Goal: Use online tool/utility

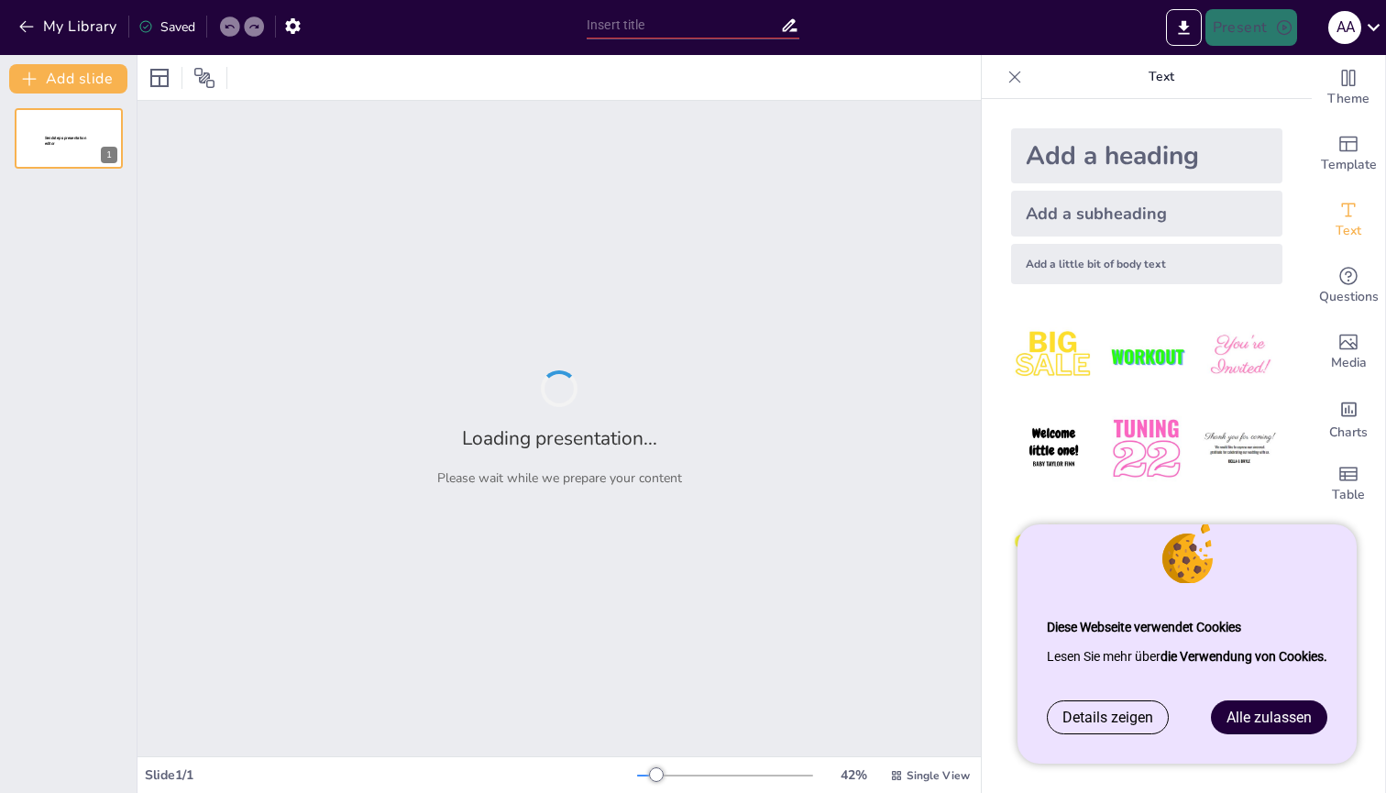
click at [1235, 700] on div "Alle zulassen" at bounding box center [1269, 717] width 116 height 34
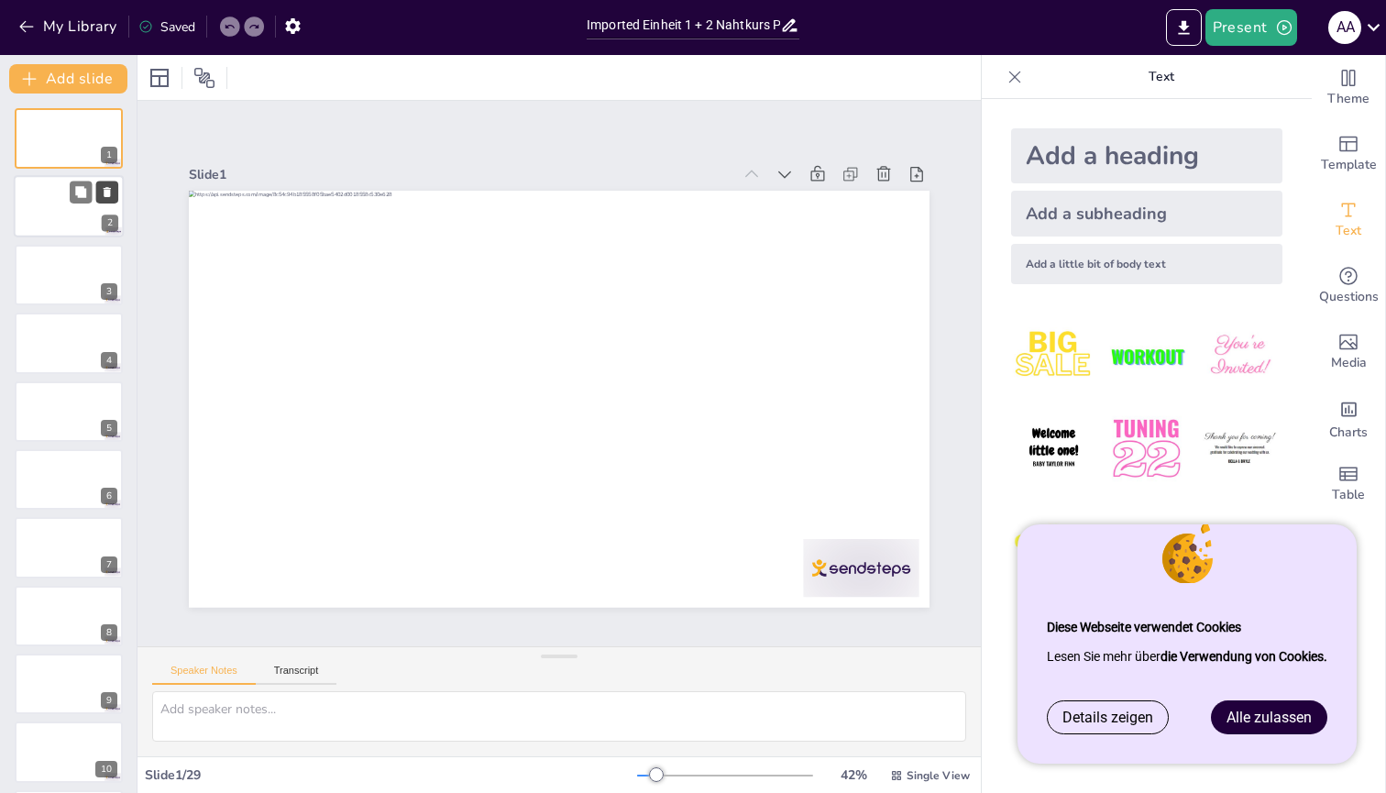
click at [100, 198] on button at bounding box center [107, 192] width 22 height 22
click at [63, 426] on div at bounding box center [69, 411] width 110 height 62
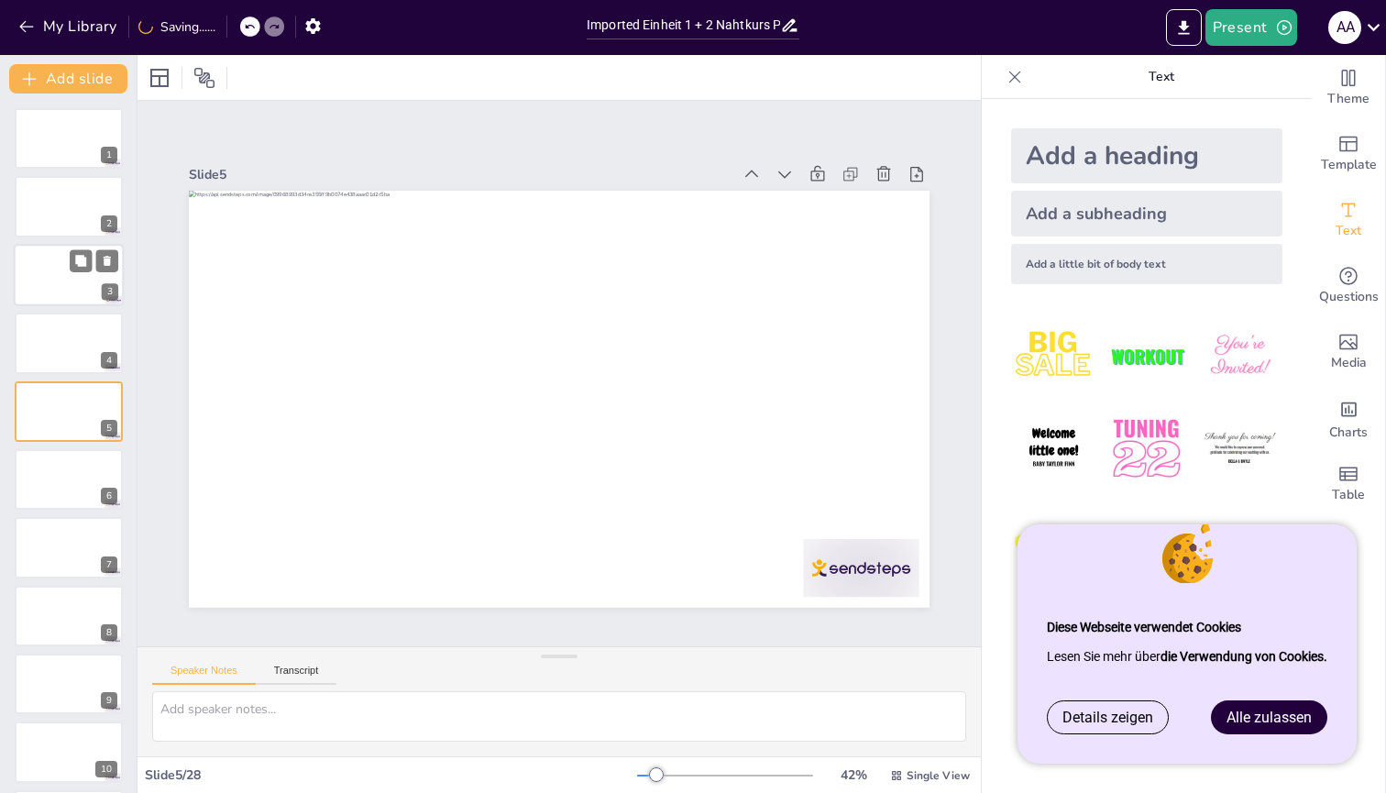
click at [70, 301] on div at bounding box center [69, 275] width 110 height 62
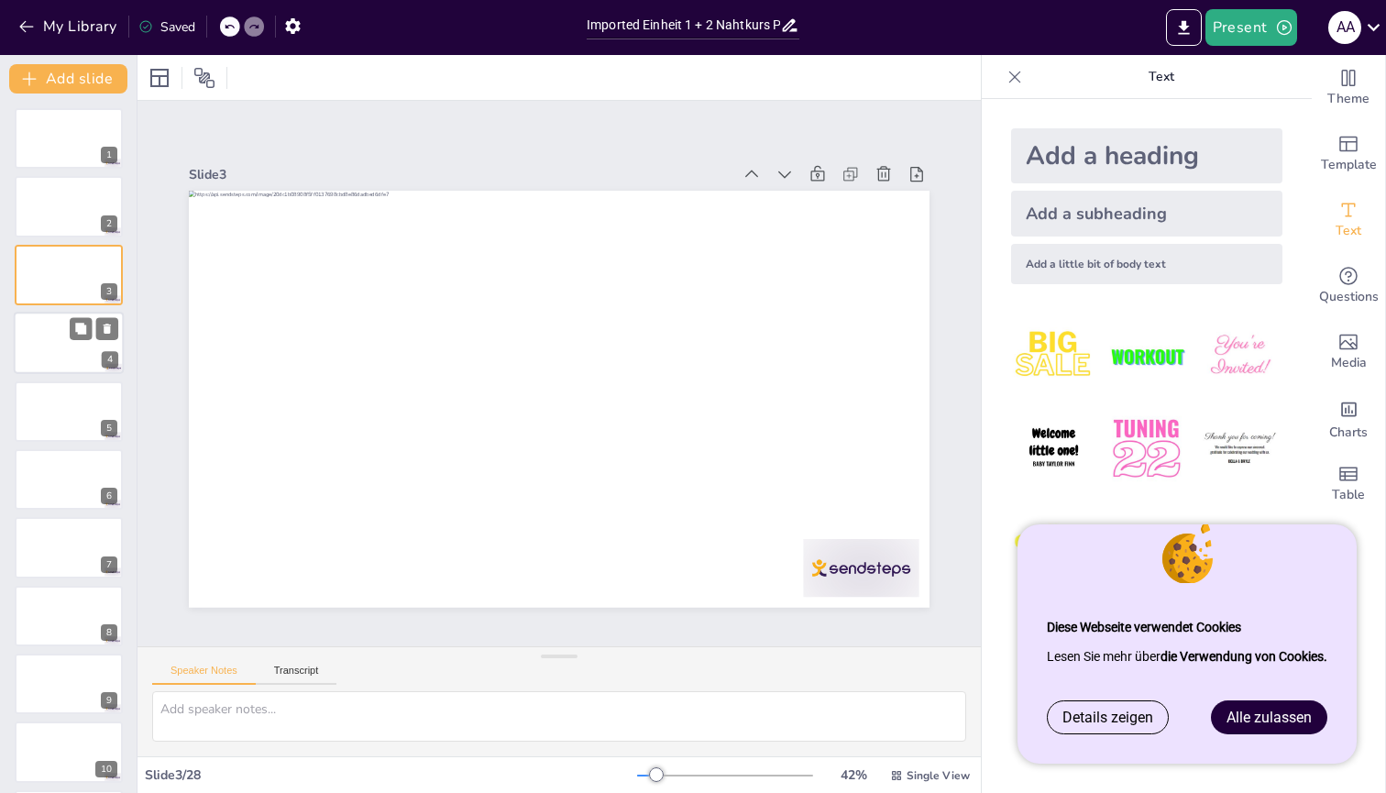
click at [60, 347] on div at bounding box center [69, 343] width 110 height 62
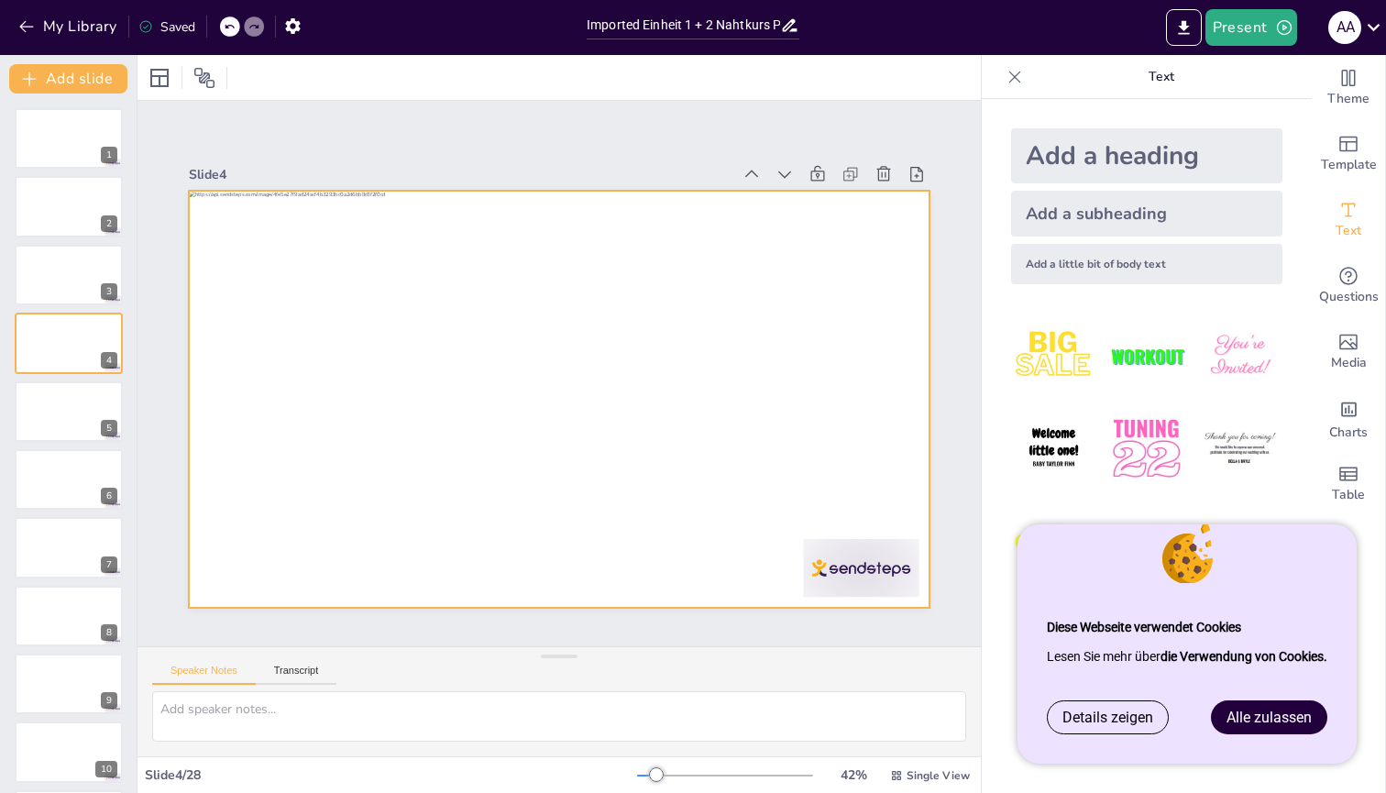
click at [843, 245] on div at bounding box center [553, 399] width 811 height 562
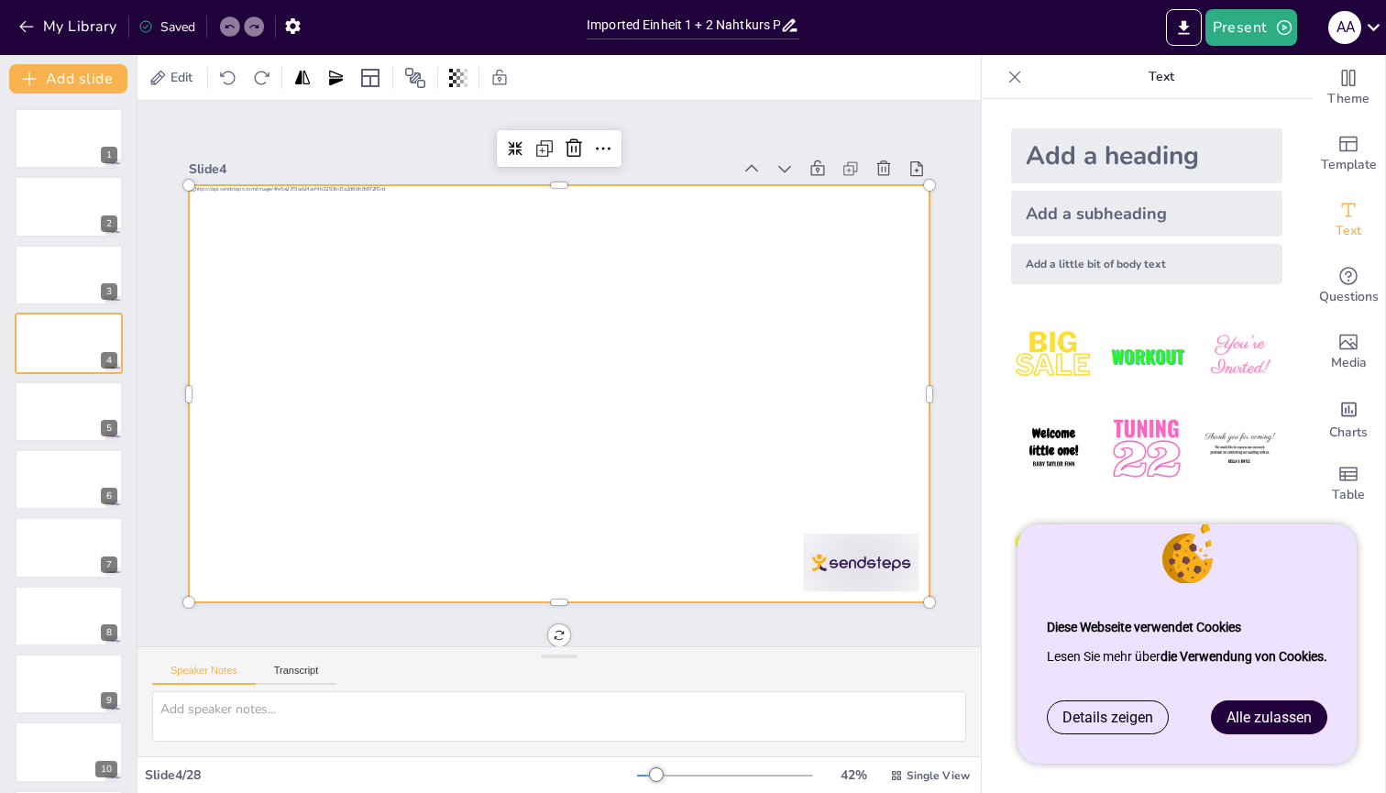
scroll to position [5, 0]
click at [186, 80] on span "Edit" at bounding box center [181, 77] width 29 height 17
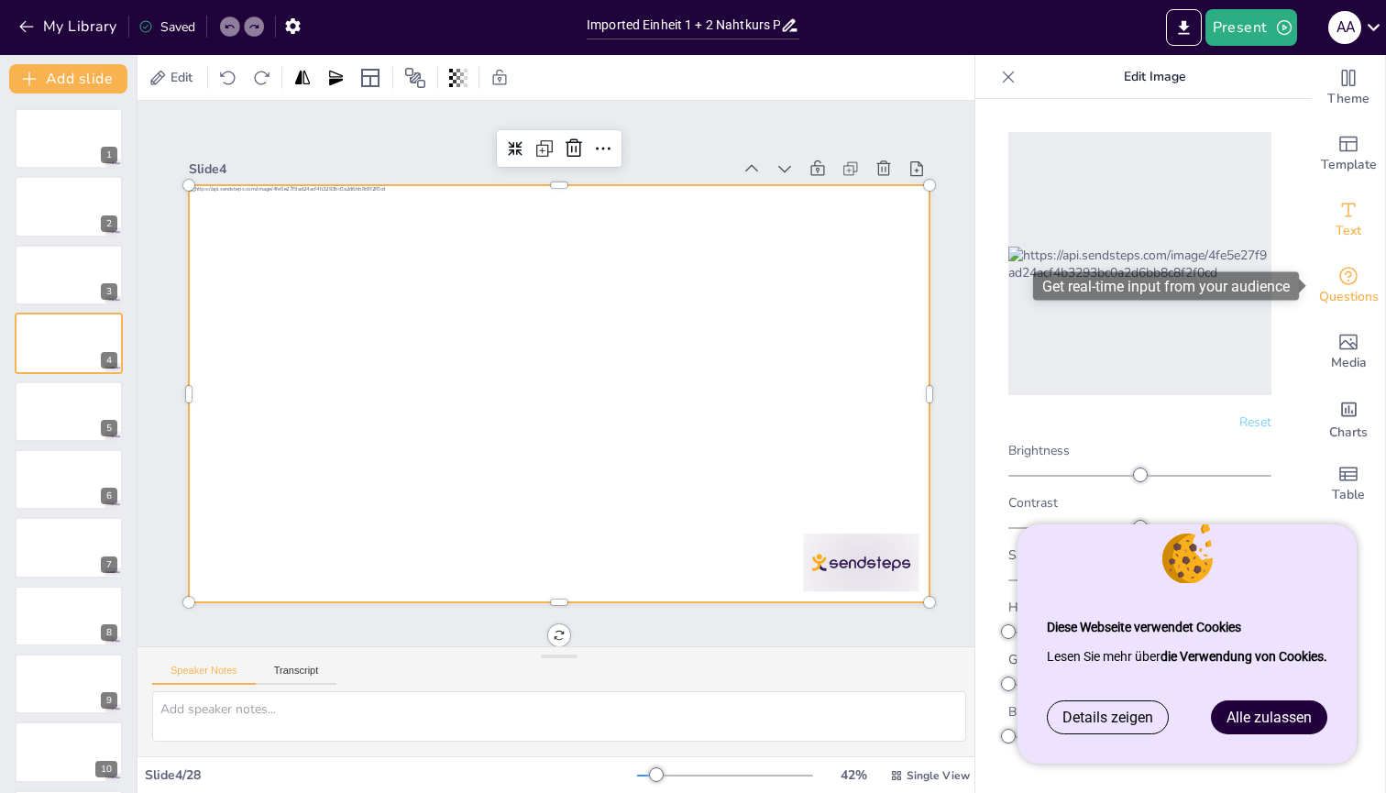
click at [1335, 292] on span "Questions" at bounding box center [1349, 297] width 60 height 20
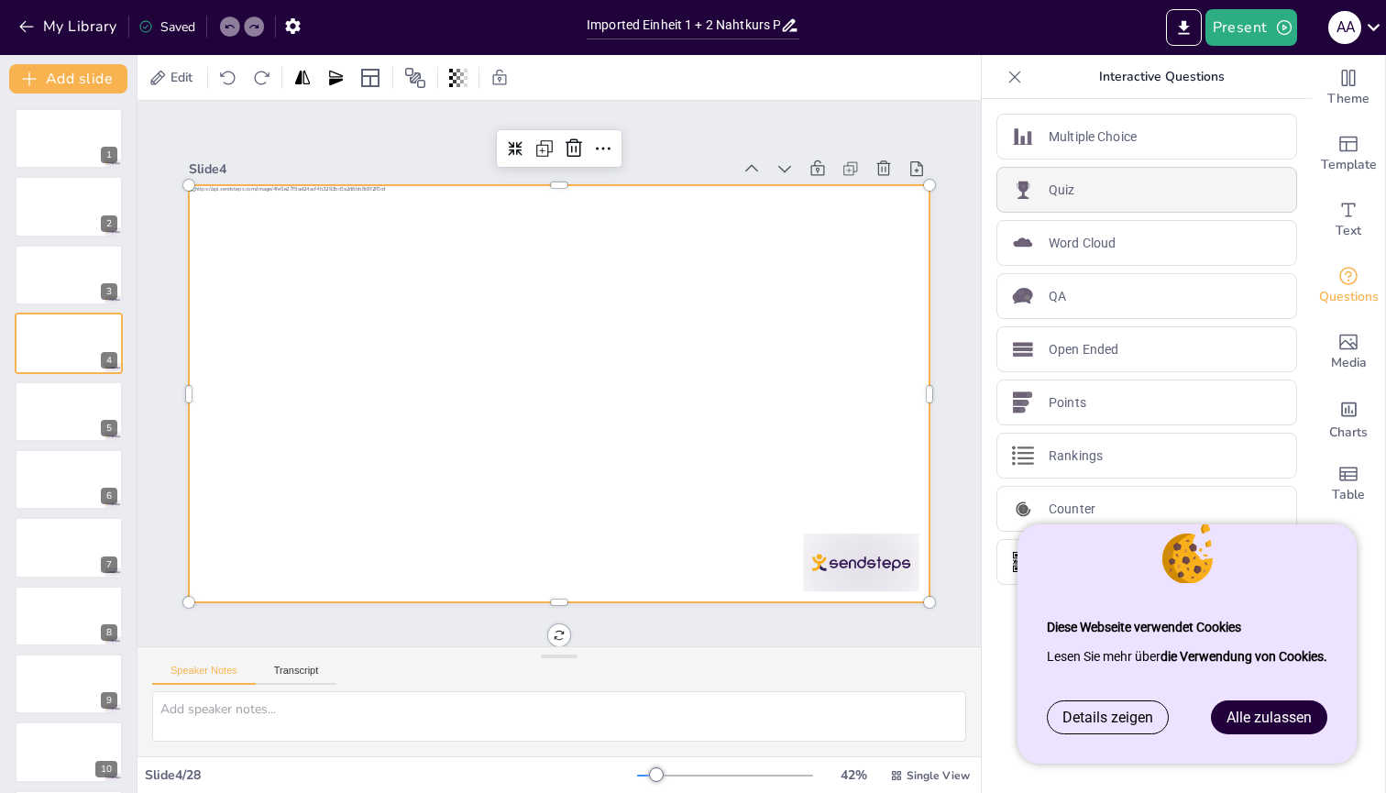
click at [1158, 194] on div "Quiz" at bounding box center [1146, 190] width 301 height 46
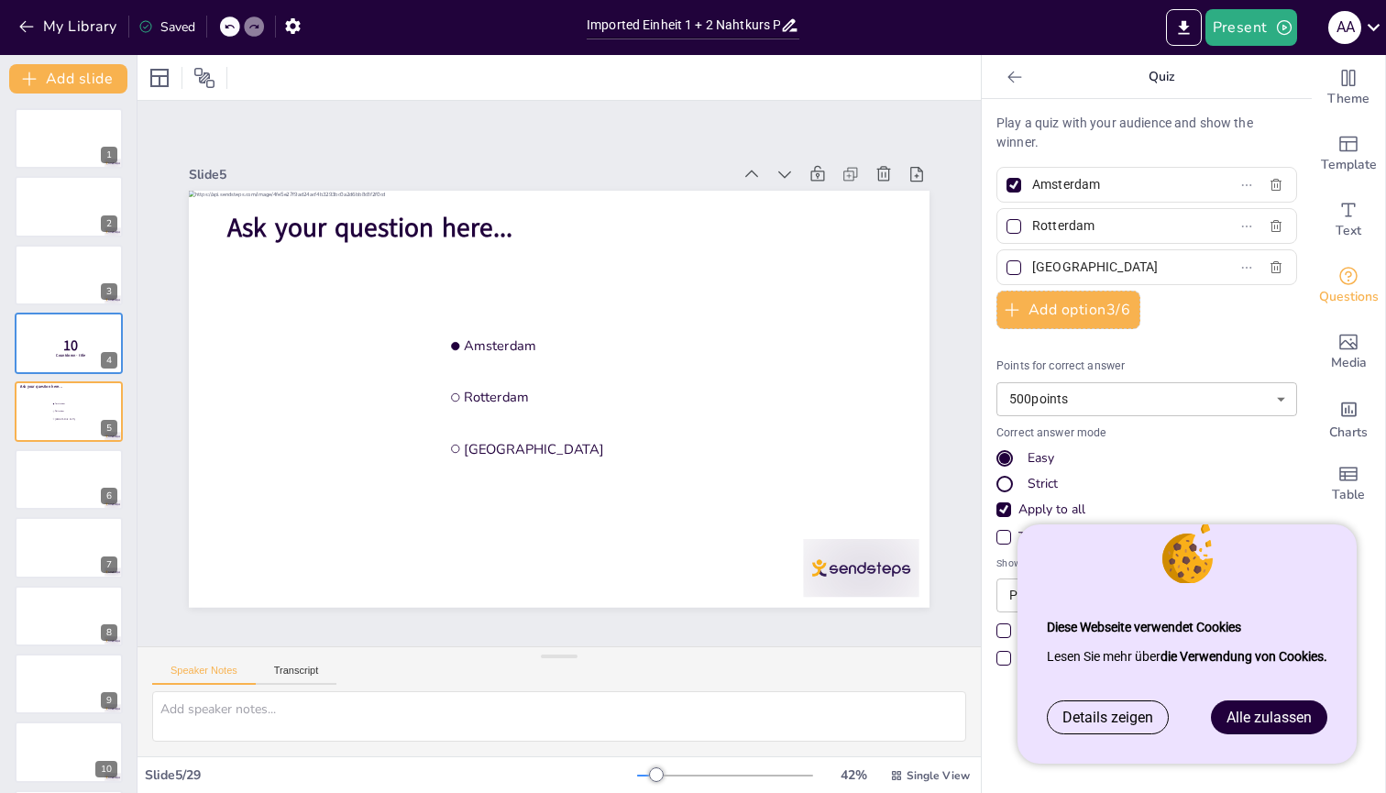
scroll to position [0, 0]
click at [1111, 308] on button "Add option 3 / 6" at bounding box center [1068, 309] width 144 height 38
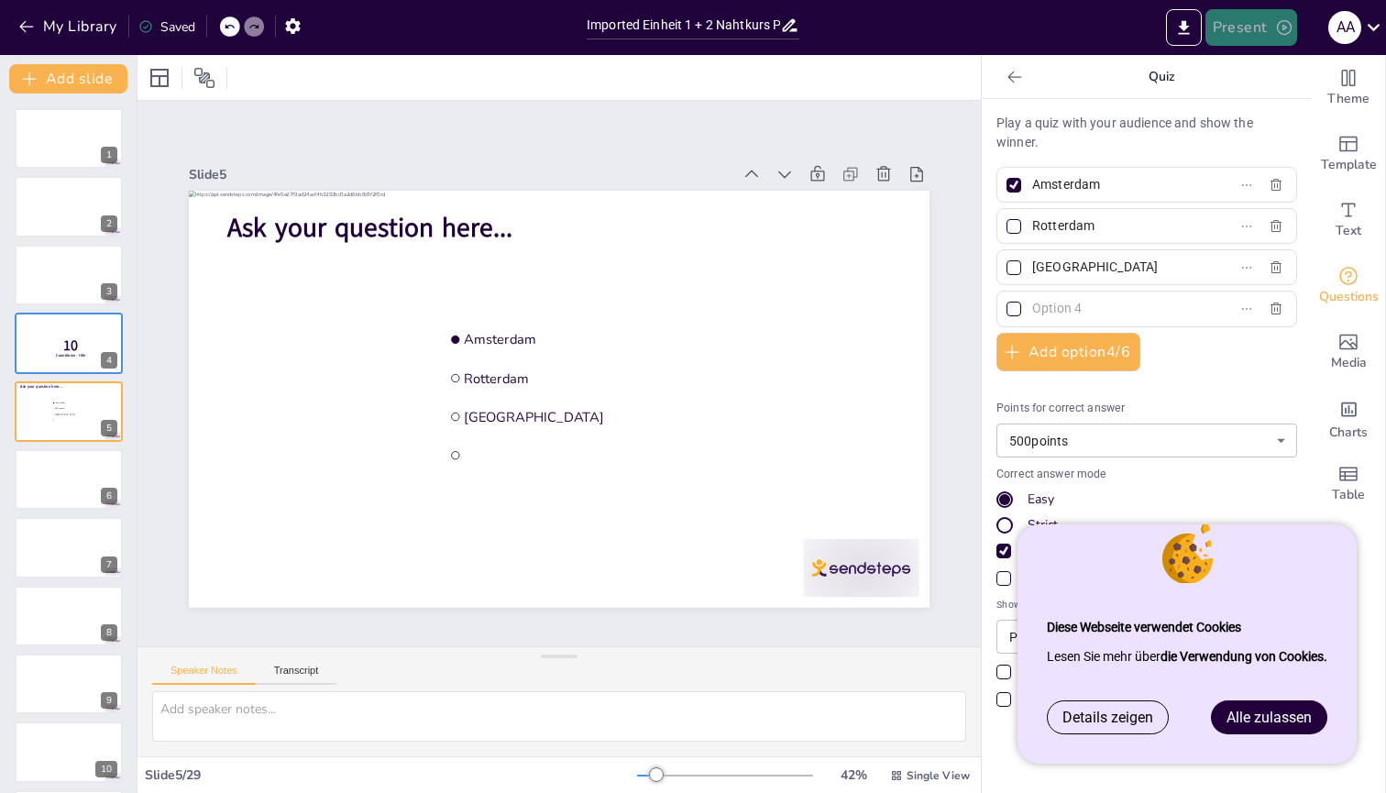
click at [1236, 20] on button "Present" at bounding box center [1251, 27] width 92 height 37
click at [1262, 115] on li "Play presentation" at bounding box center [1279, 112] width 144 height 29
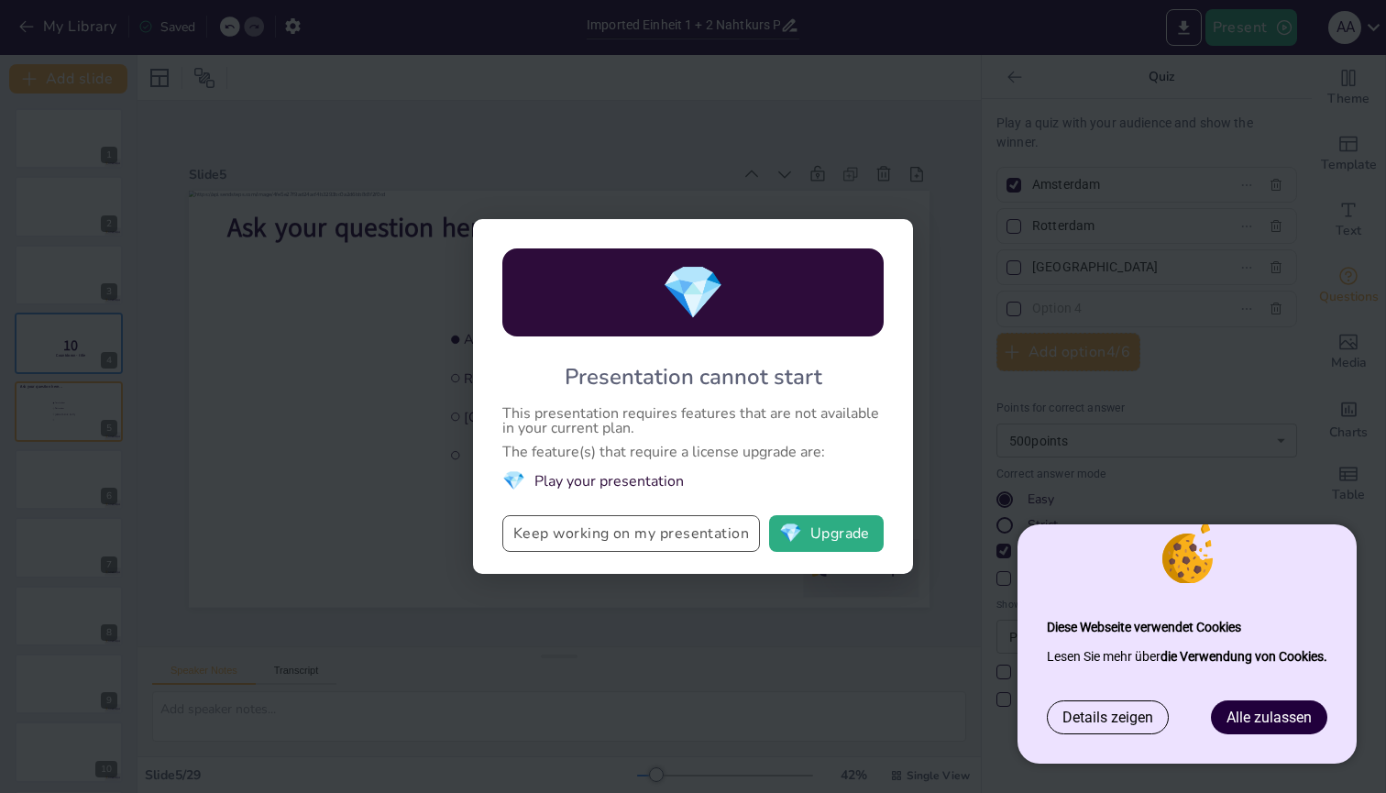
click at [714, 538] on button "Keep working on my presentation" at bounding box center [631, 533] width 258 height 37
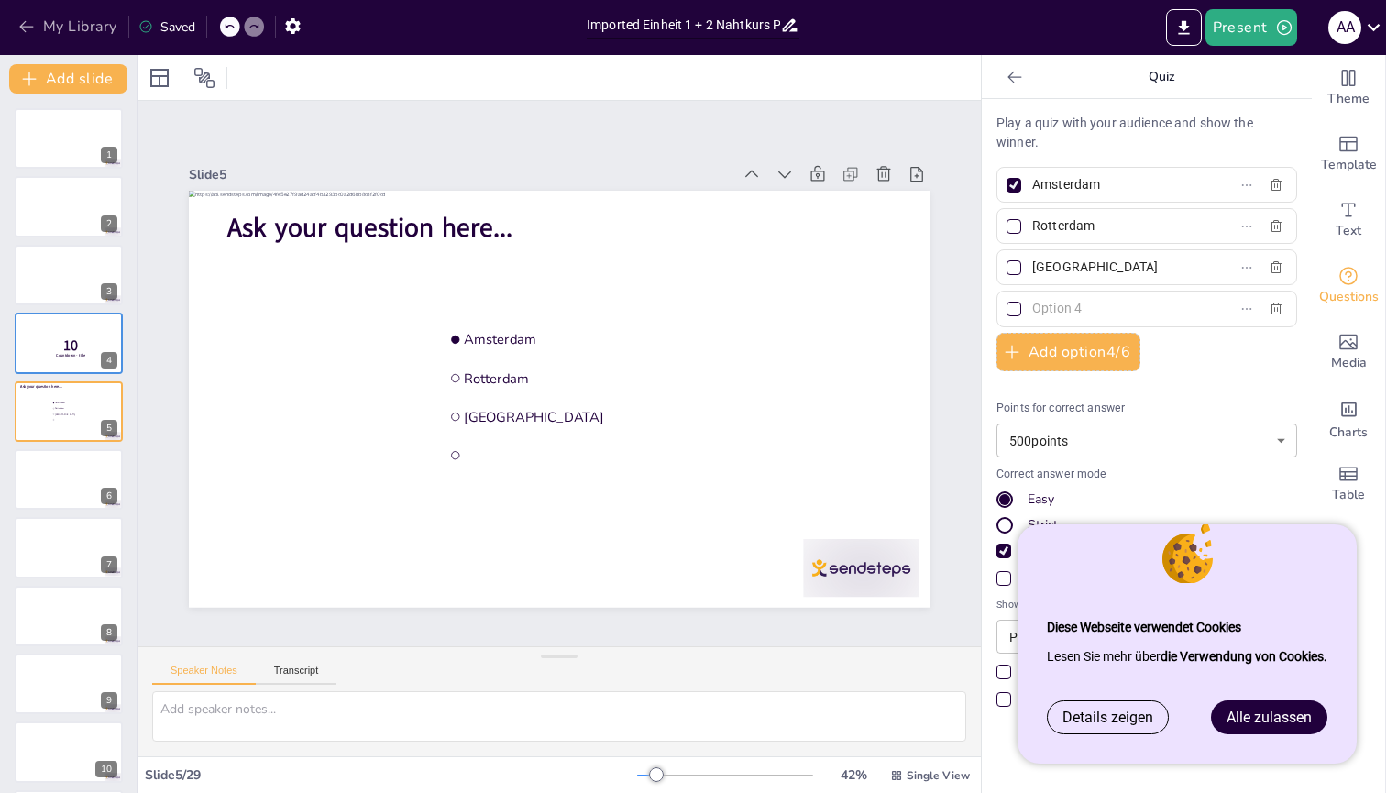
click at [30, 33] on icon "button" at bounding box center [26, 26] width 18 height 18
